Goal: Information Seeking & Learning: Learn about a topic

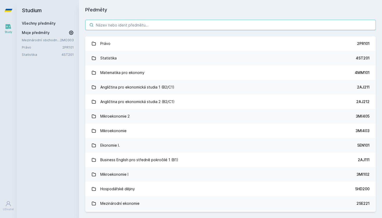
click at [232, 24] on input "search" at bounding box center [230, 25] width 291 height 10
type input "m"
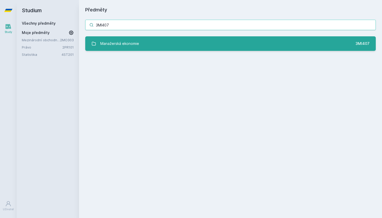
type input "3MI407"
click at [262, 39] on link "Manažerská ekonomie 3MI407" at bounding box center [230, 43] width 291 height 15
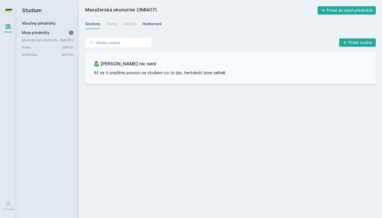
click at [154, 24] on div "Hodnocení" at bounding box center [152, 23] width 19 height 5
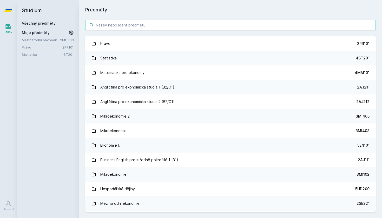
click at [108, 27] on input "search" at bounding box center [230, 25] width 291 height 10
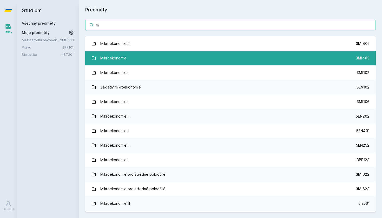
type input "m"
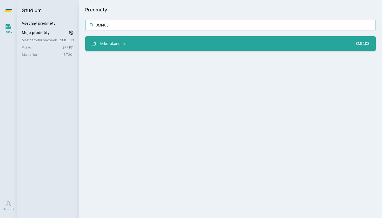
type input "3MI403"
click at [177, 48] on link "Mikroekonomie 3MI403" at bounding box center [230, 43] width 291 height 15
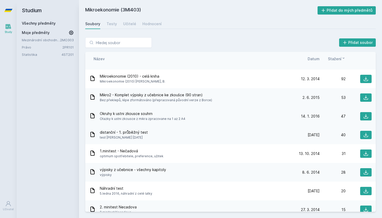
scroll to position [74, 0]
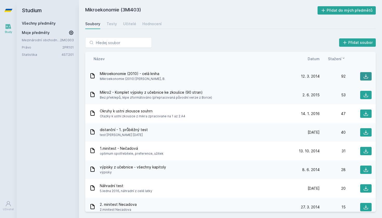
click at [368, 75] on icon at bounding box center [366, 76] width 5 height 5
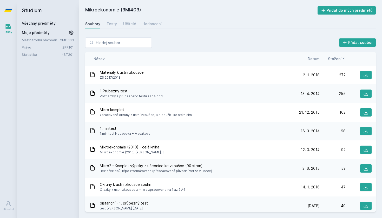
scroll to position [0, 0]
